Goal: Information Seeking & Learning: Learn about a topic

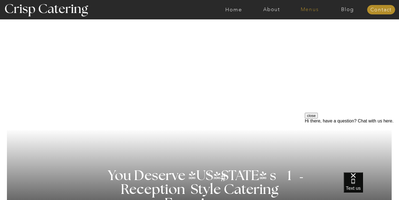
click at [307, 10] on nav "Menus" at bounding box center [310, 10] width 38 height 6
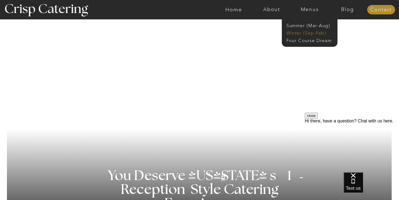
click at [303, 34] on nav "Winter (Sep-Feb)" at bounding box center [309, 32] width 45 height 5
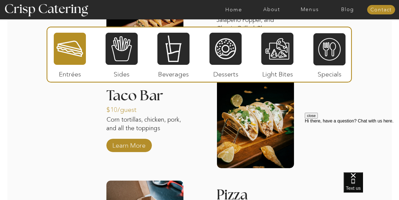
scroll to position [803, 0]
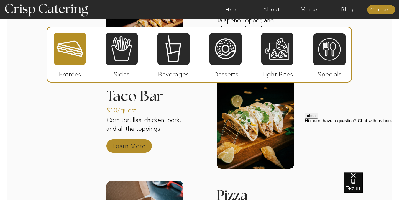
click at [116, 148] on p "Learn More" at bounding box center [129, 145] width 37 height 16
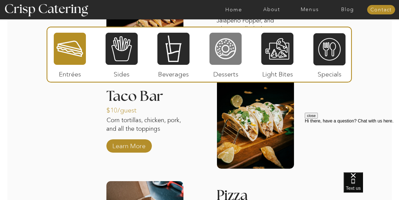
click at [225, 47] on div at bounding box center [226, 48] width 32 height 33
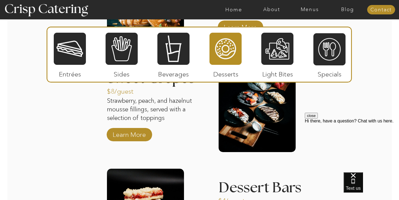
scroll to position [830, 0]
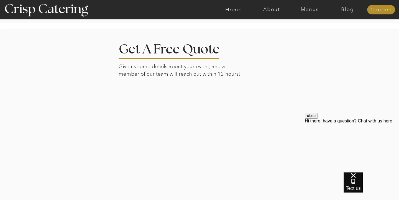
scroll to position [1273, 0]
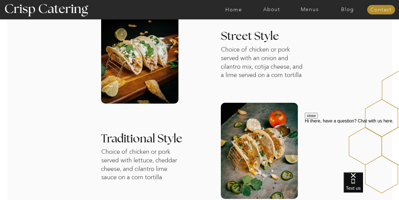
scroll to position [196, 0]
